Goal: Browse casually: Explore the website without a specific task or goal

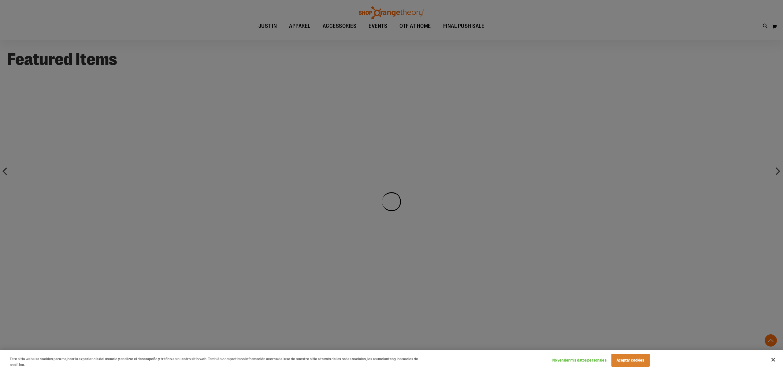
scroll to position [499, 0]
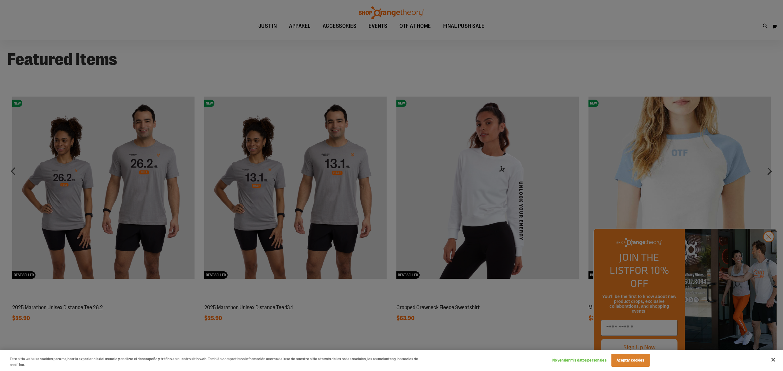
click at [157, 324] on div at bounding box center [391, 185] width 783 height 371
click at [630, 358] on button "Aceptar cookies" at bounding box center [630, 360] width 38 height 13
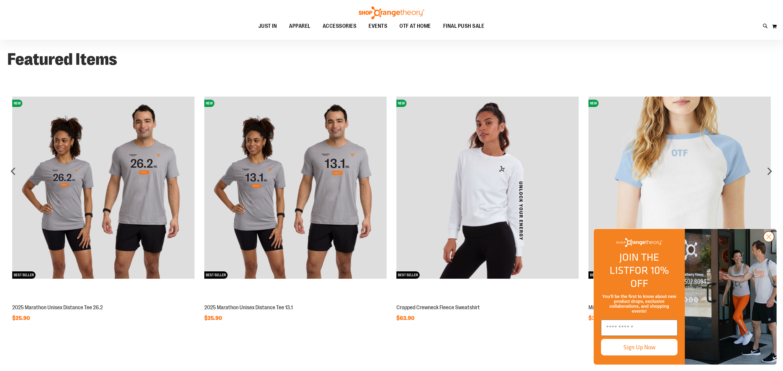
click at [768, 242] on icon "Close dialog" at bounding box center [768, 237] width 11 height 11
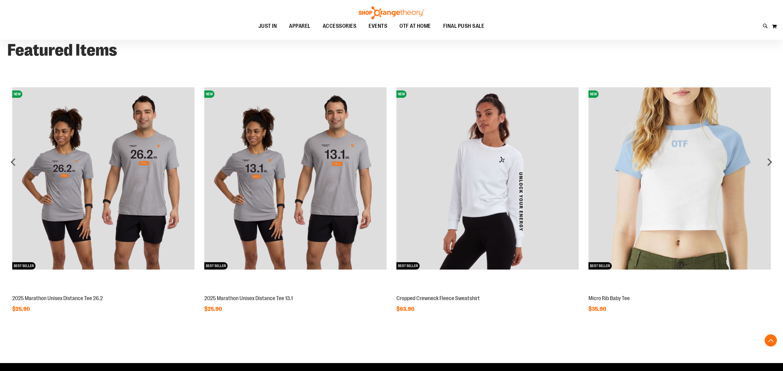
scroll to position [509, 0]
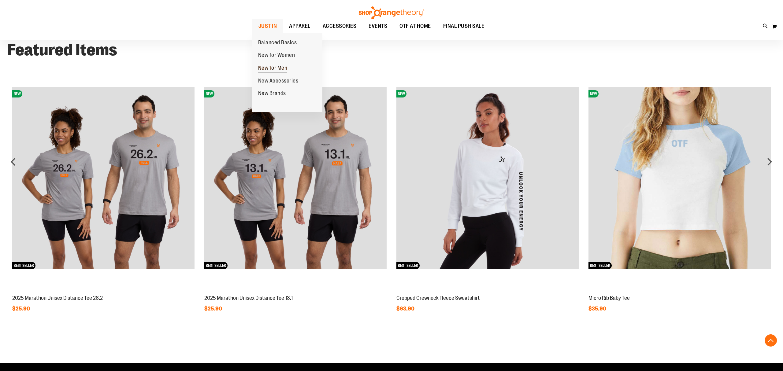
click at [278, 68] on span "New for Men" at bounding box center [272, 69] width 29 height 8
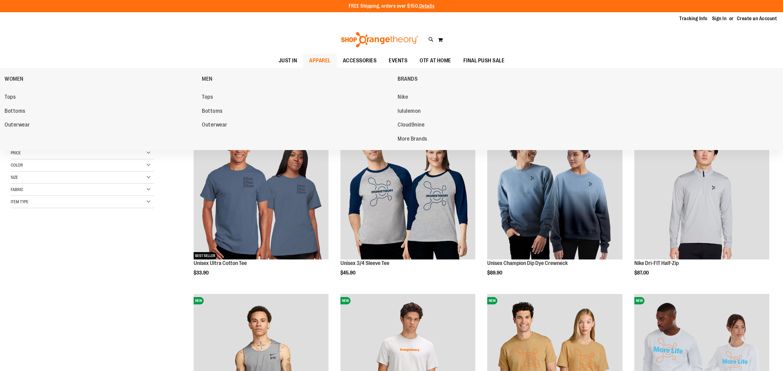
click at [325, 57] on span "APPAREL" at bounding box center [319, 61] width 21 height 14
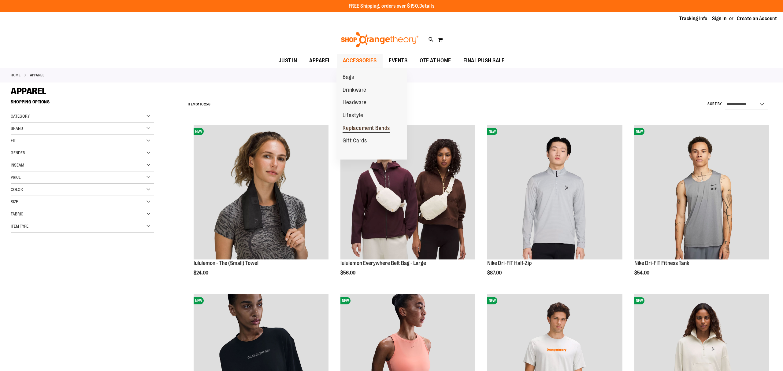
click at [355, 126] on span "Replacement Bands" at bounding box center [366, 129] width 47 height 8
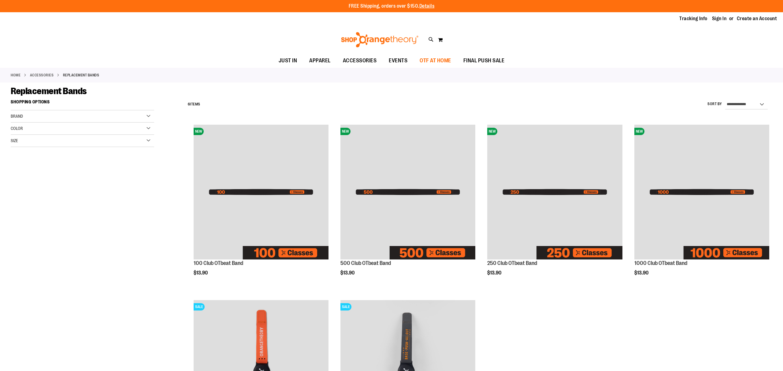
click at [432, 60] on span "OTF AT HOME" at bounding box center [436, 61] width 32 height 14
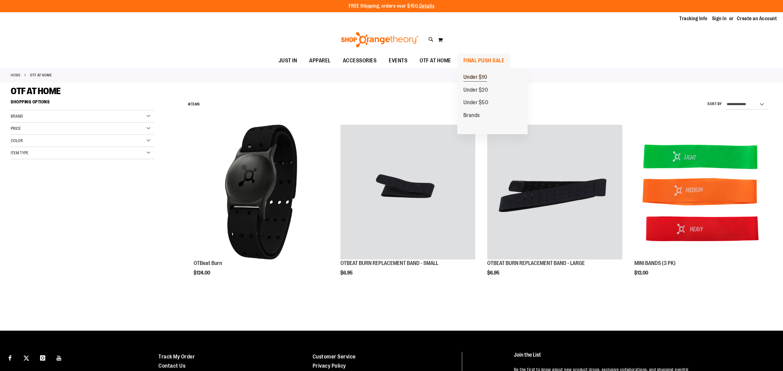
click at [480, 76] on span "Under $10" at bounding box center [475, 78] width 24 height 8
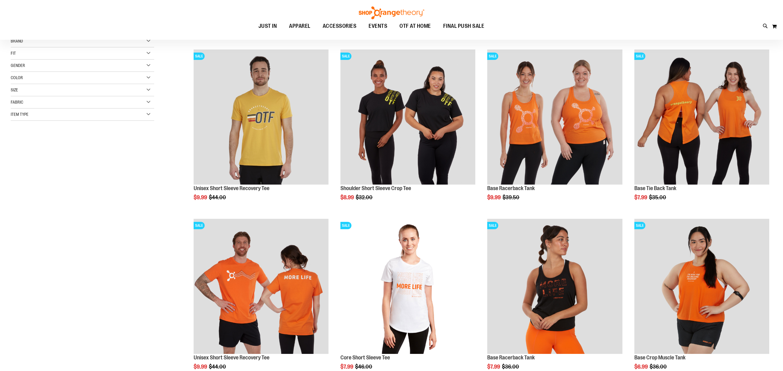
scroll to position [208, 0]
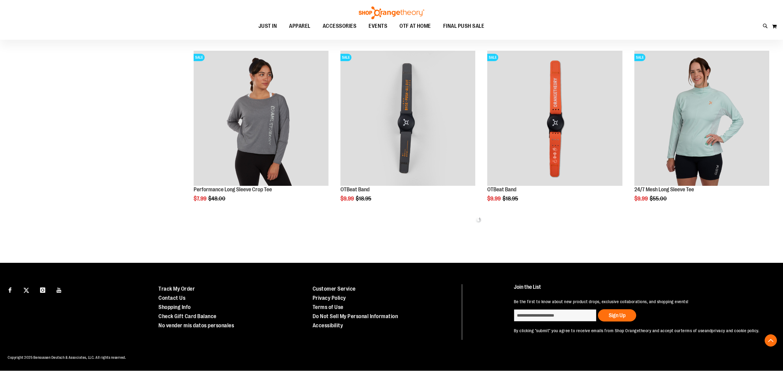
scroll to position [413, 0]
